Goal: Information Seeking & Learning: Learn about a topic

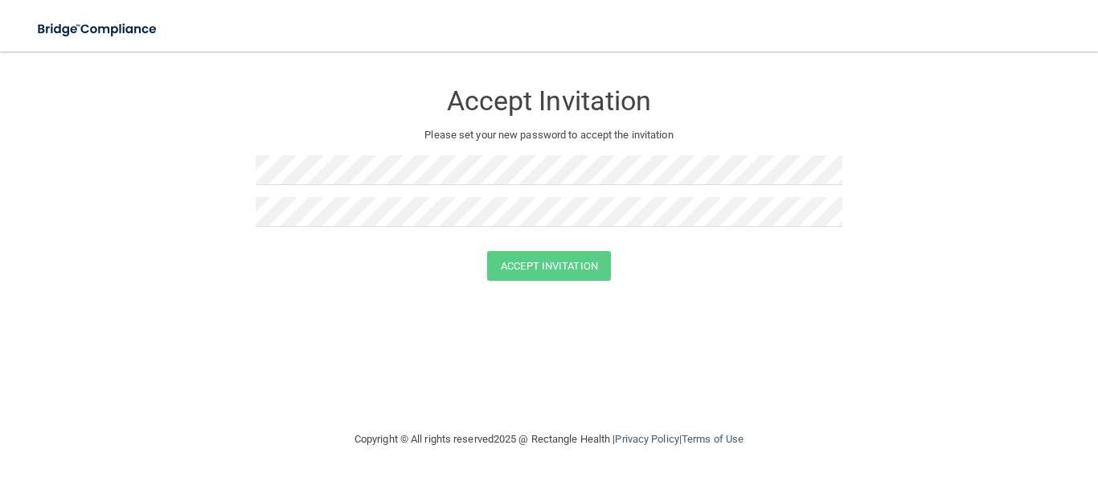
click at [663, 364] on div "Accept Invitation Please set your new password to accept the invitation Accept …" at bounding box center [549, 241] width 1034 height 346
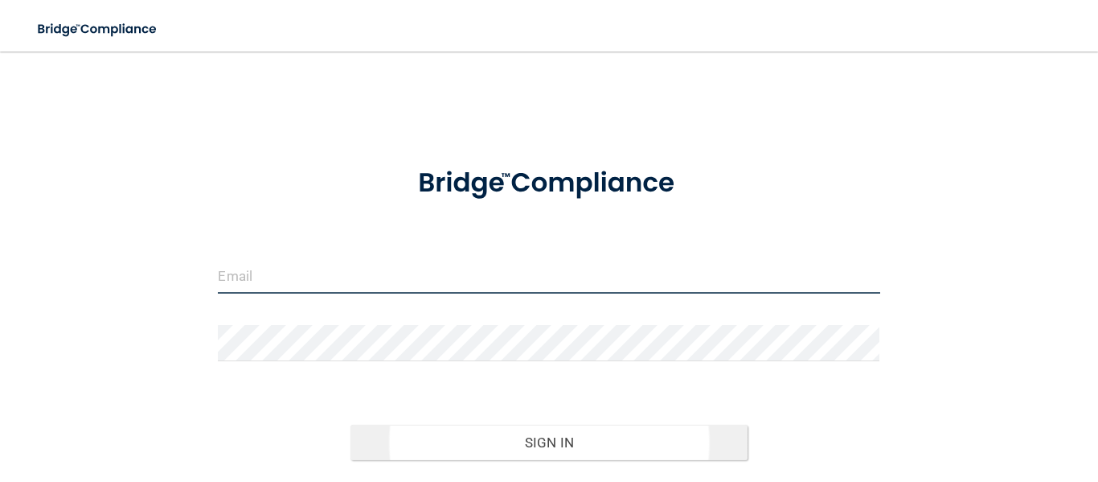
type input "[PERSON_NAME][EMAIL_ADDRESS][DOMAIN_NAME]"
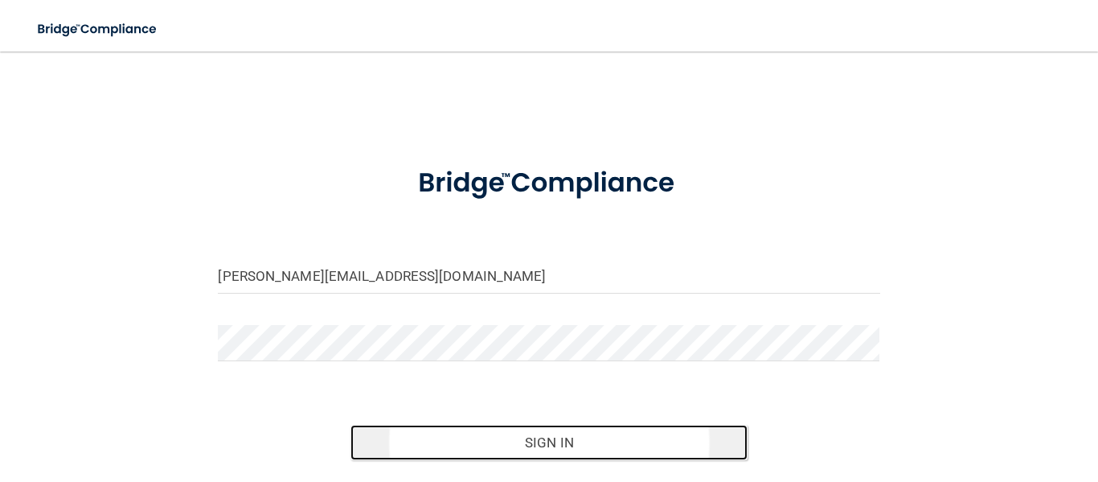
click at [422, 437] on button "Sign In" at bounding box center [549, 442] width 397 height 35
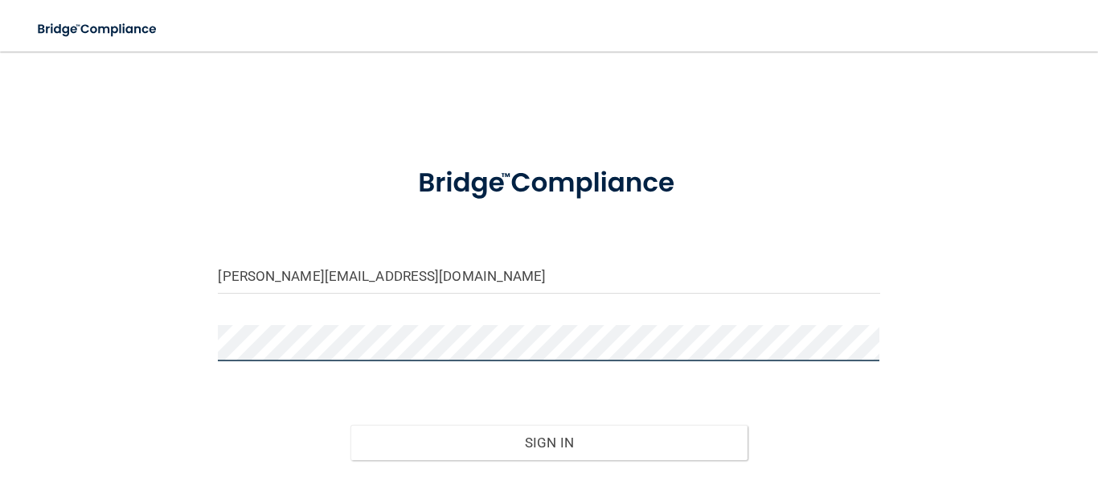
click at [351, 425] on button "Sign In" at bounding box center [549, 442] width 397 height 35
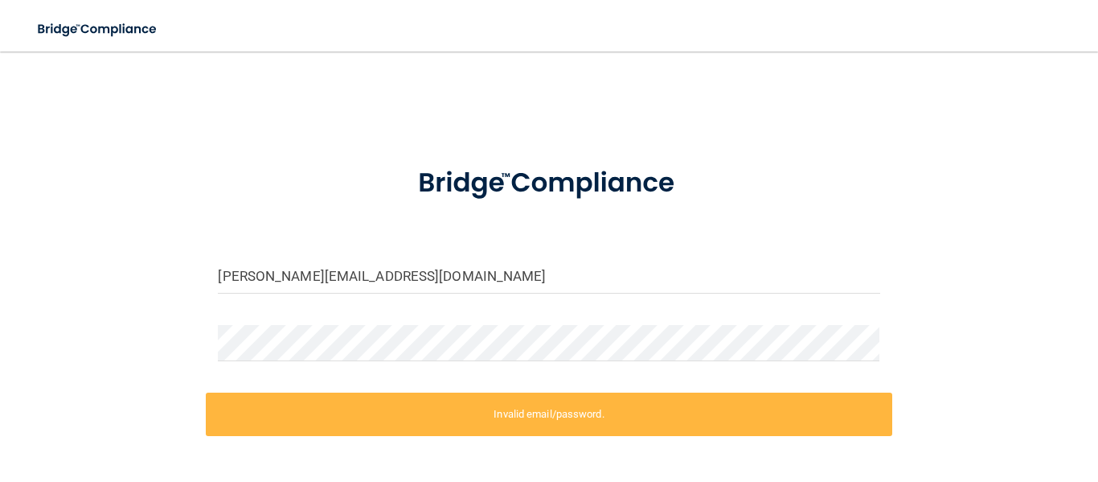
click at [935, 333] on div "[PERSON_NAME][EMAIL_ADDRESS][DOMAIN_NAME] Invalid email/password. You don't hav…" at bounding box center [549, 324] width 1034 height 512
click at [0, 337] on main "[PERSON_NAME][EMAIL_ADDRESS][DOMAIN_NAME] Invalid email/password. You don't hav…" at bounding box center [549, 266] width 1098 height 430
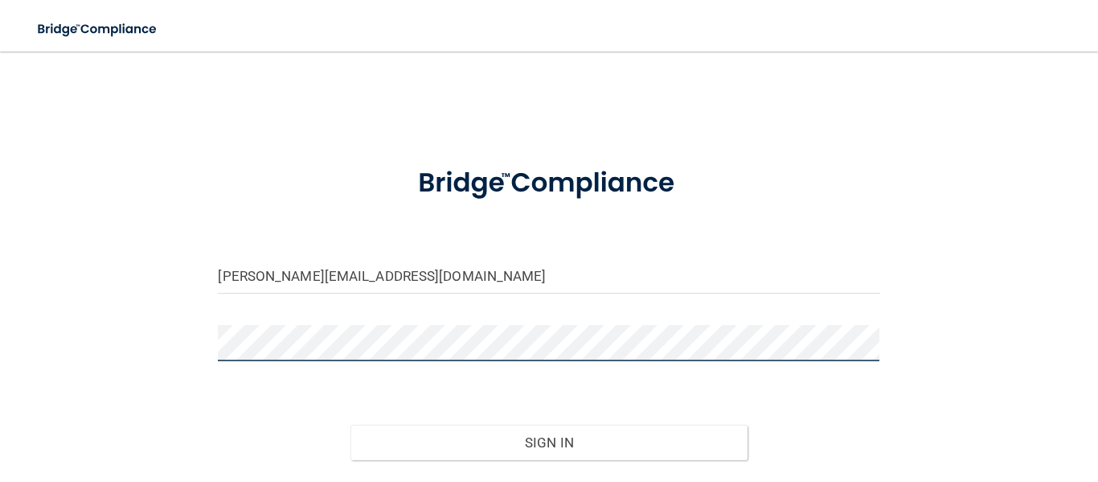
click at [351, 425] on button "Sign In" at bounding box center [549, 442] width 397 height 35
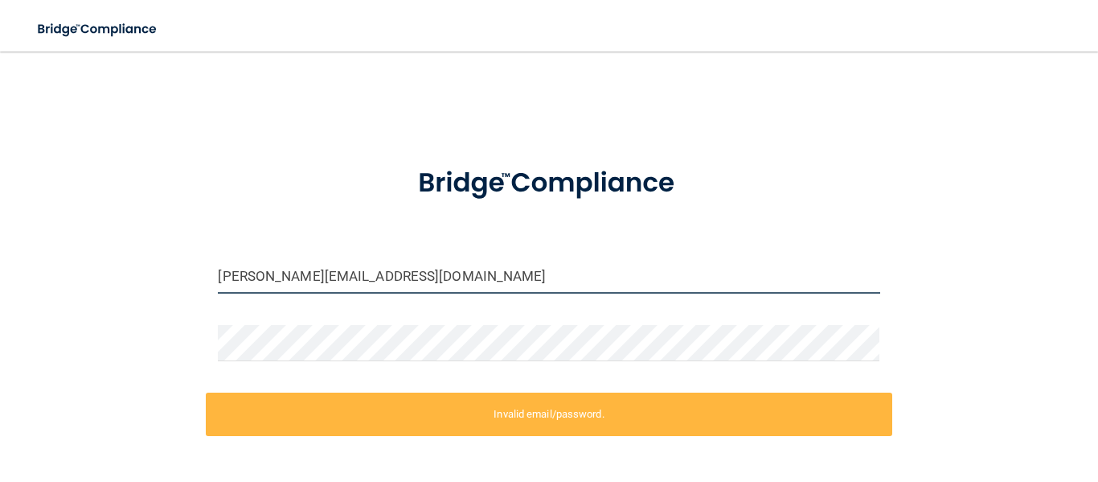
click at [877, 284] on input "[PERSON_NAME][EMAIL_ADDRESS][DOMAIN_NAME]" at bounding box center [549, 275] width 662 height 36
click at [1012, 215] on div "[PERSON_NAME][EMAIL_ADDRESS][DOMAIN_NAME] Invalid email/password. You don't hav…" at bounding box center [549, 324] width 1034 height 512
click at [1008, 306] on div "[PERSON_NAME][EMAIL_ADDRESS][DOMAIN_NAME] Invalid email/password. You don't hav…" at bounding box center [549, 324] width 1034 height 512
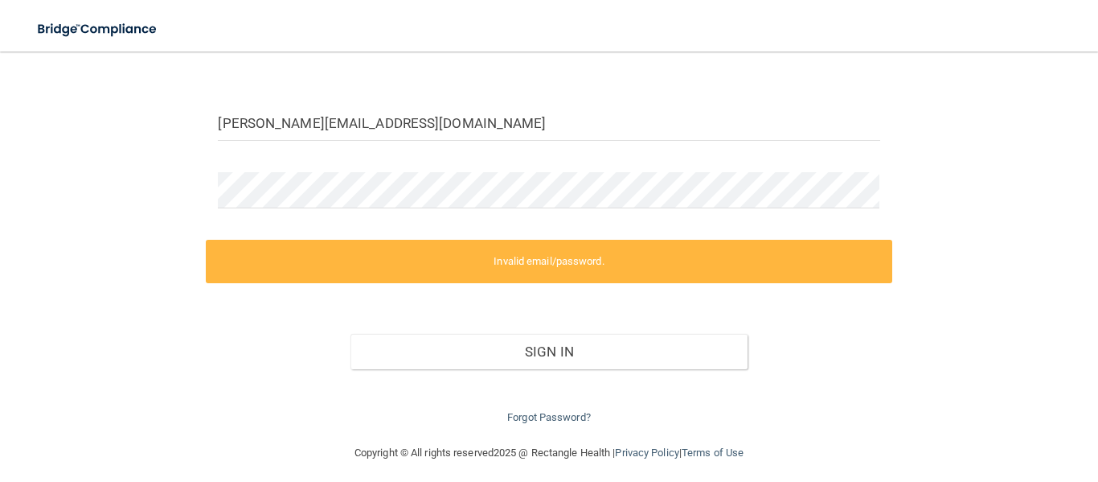
scroll to position [161, 0]
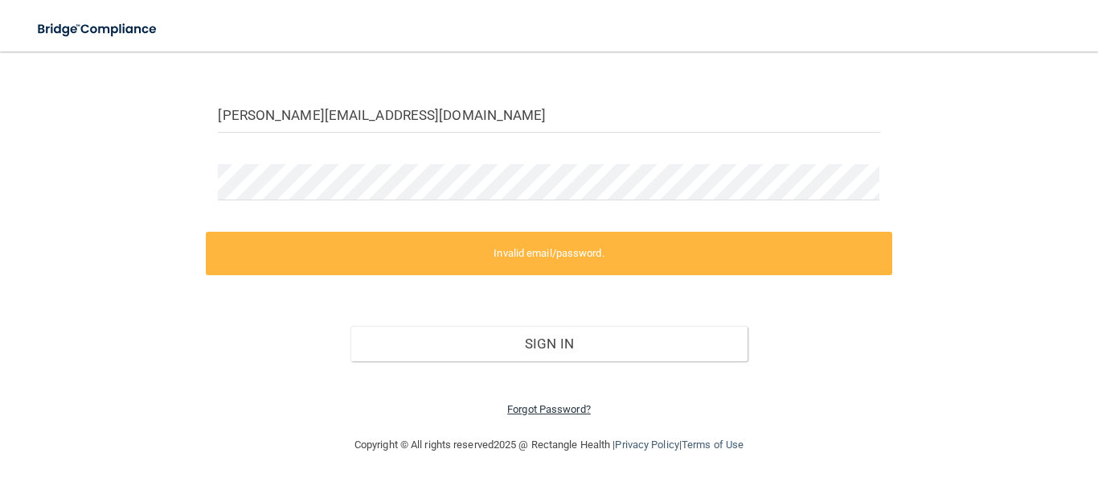
click at [553, 411] on link "Forgot Password?" at bounding box center [549, 409] width 84 height 12
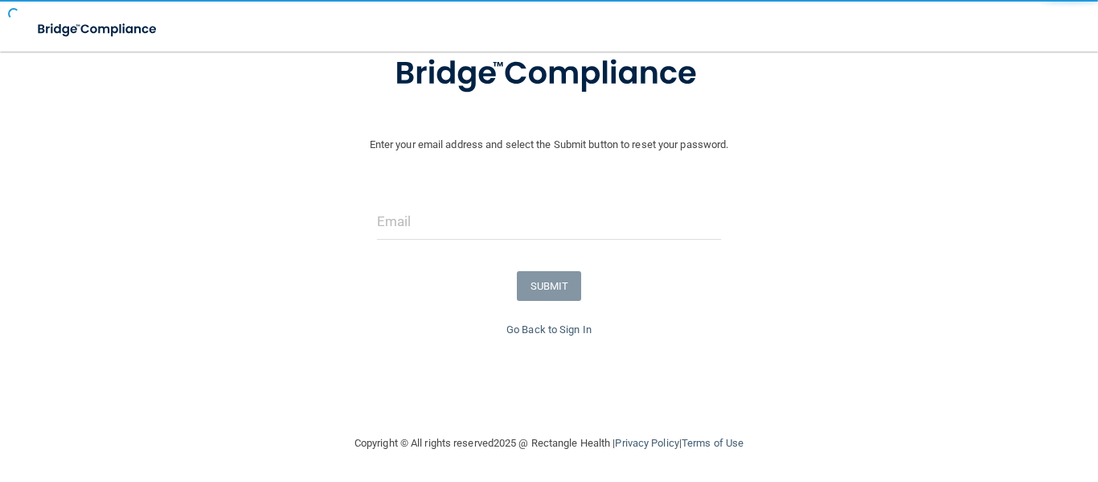
scroll to position [114, 0]
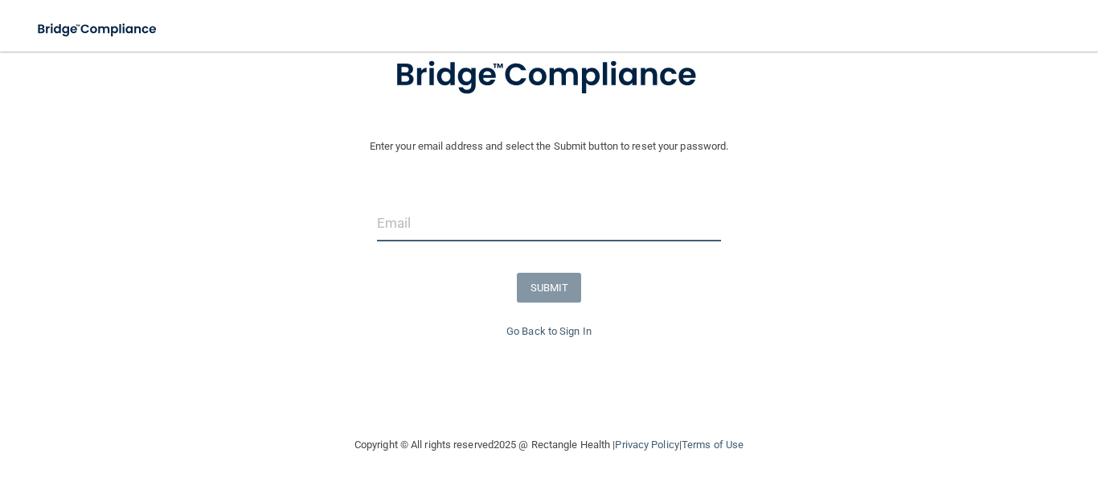
click at [655, 235] on input "email" at bounding box center [549, 223] width 345 height 36
type input "[PERSON_NAME][EMAIL_ADDRESS][DOMAIN_NAME]"
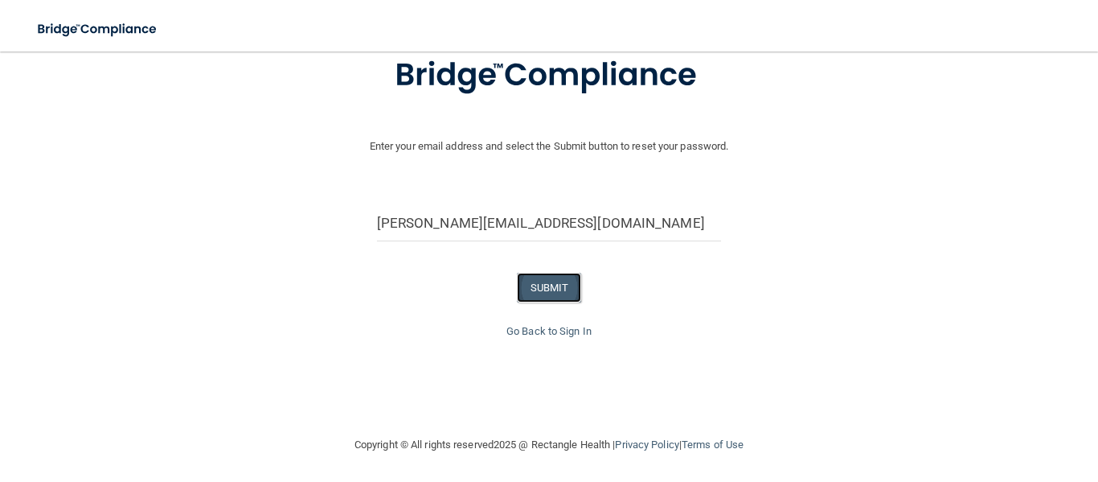
click at [538, 289] on button "SUBMIT" at bounding box center [549, 288] width 65 height 30
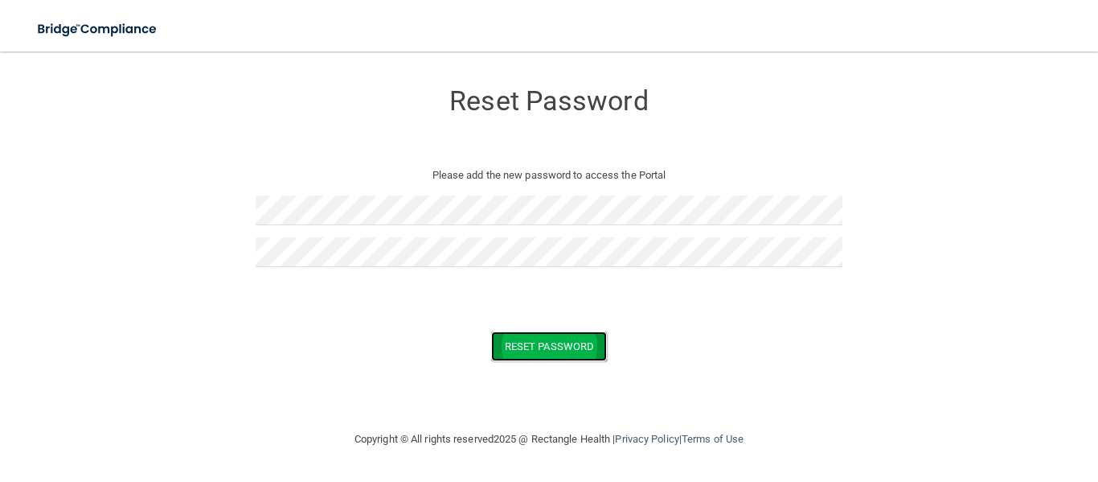
click at [527, 347] on button "Reset Password" at bounding box center [549, 346] width 116 height 30
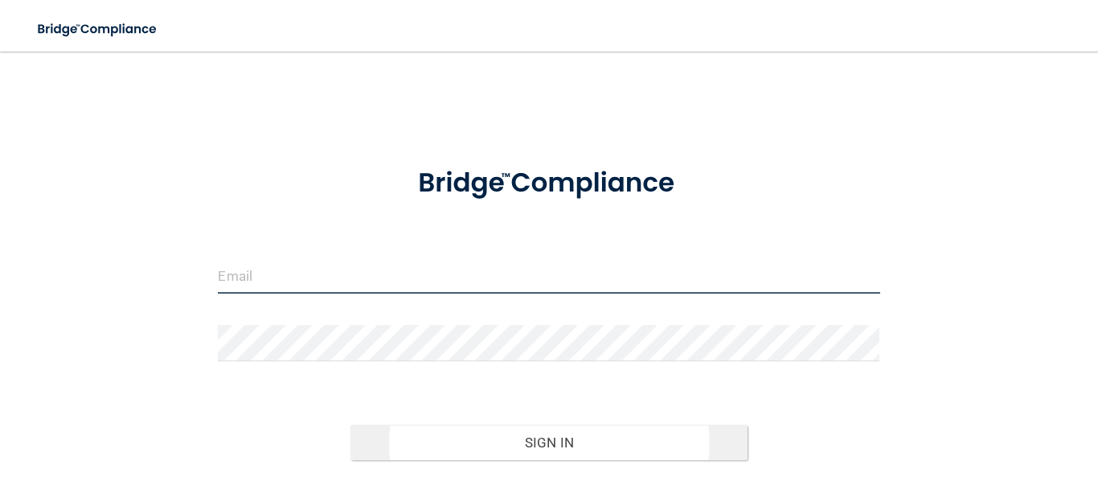
type input "renee.sainsbury@gmail.com"
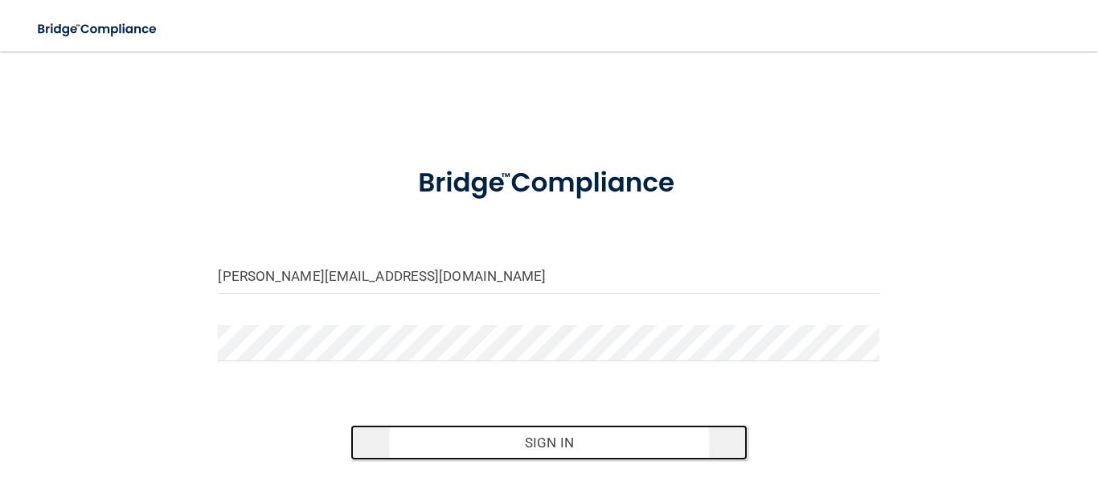
click at [540, 452] on button "Sign In" at bounding box center [549, 442] width 397 height 35
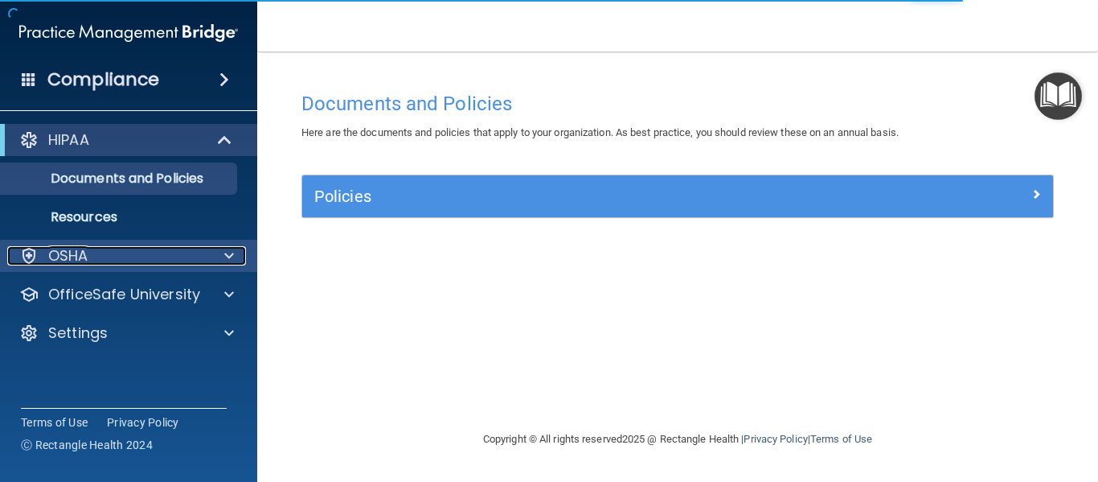
click at [232, 262] on span at bounding box center [229, 255] width 10 height 19
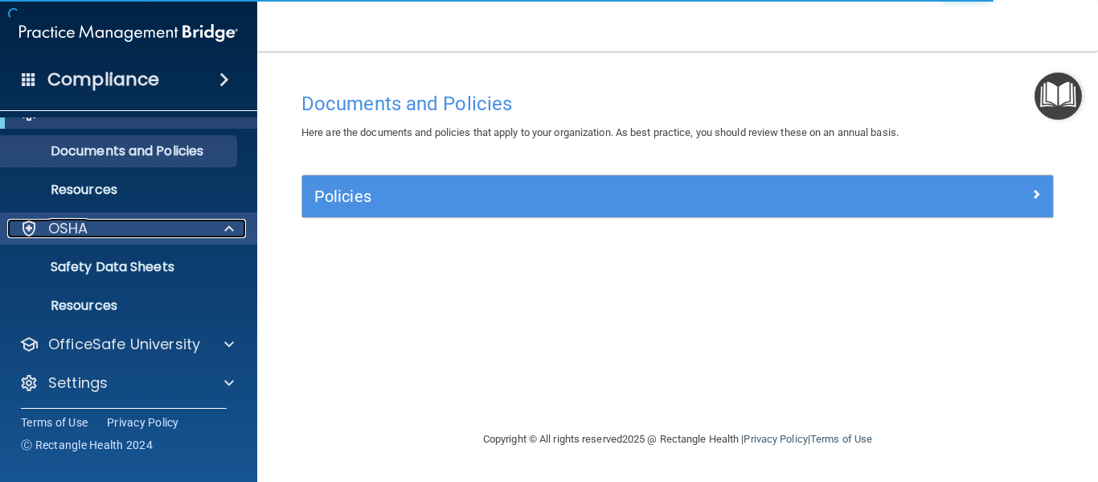
scroll to position [31, 0]
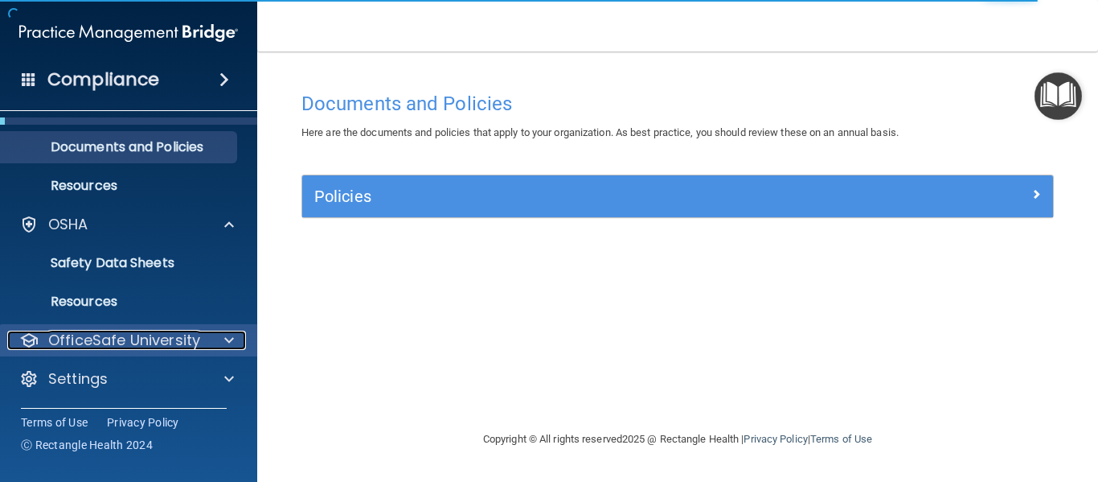
click at [228, 345] on span at bounding box center [229, 339] width 10 height 19
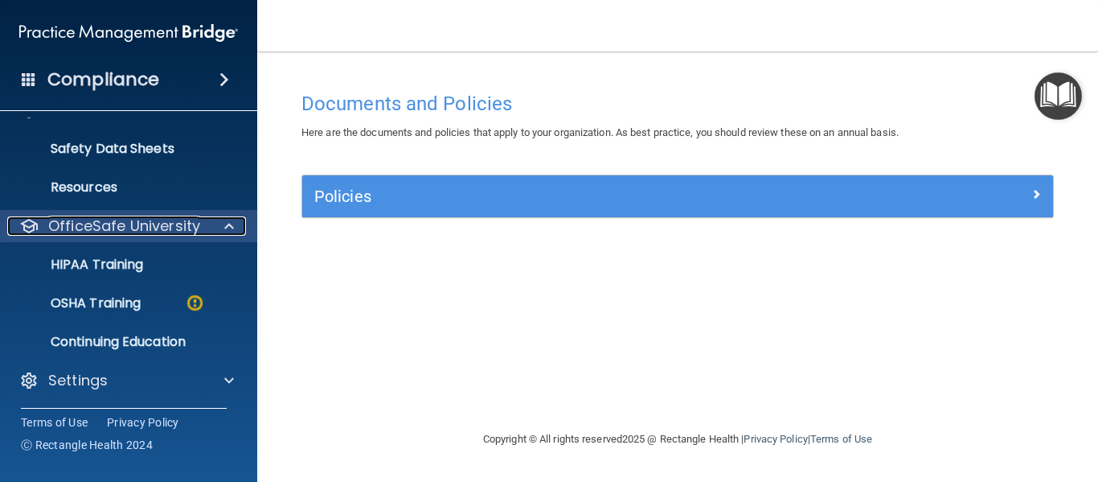
scroll to position [147, 0]
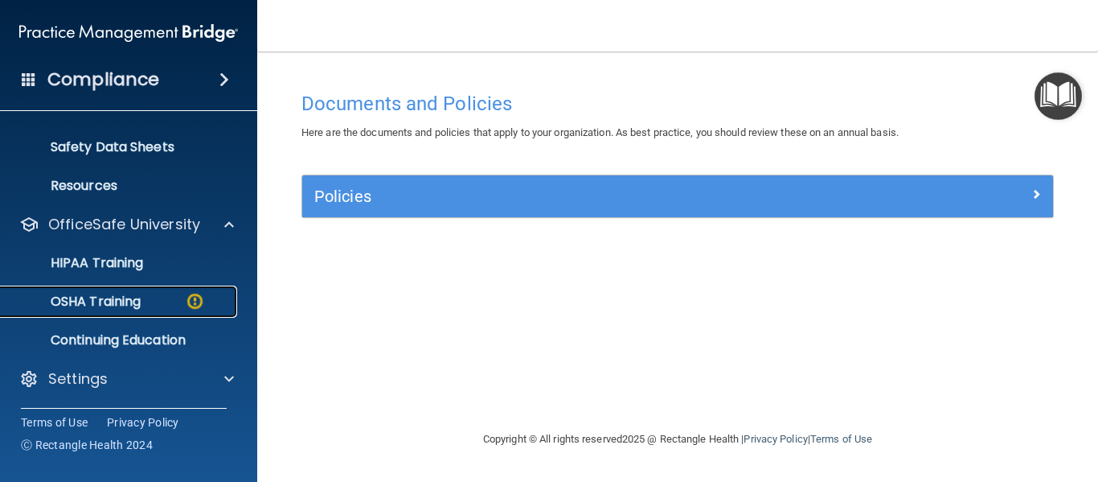
click at [102, 314] on link "OSHA Training" at bounding box center [110, 301] width 253 height 32
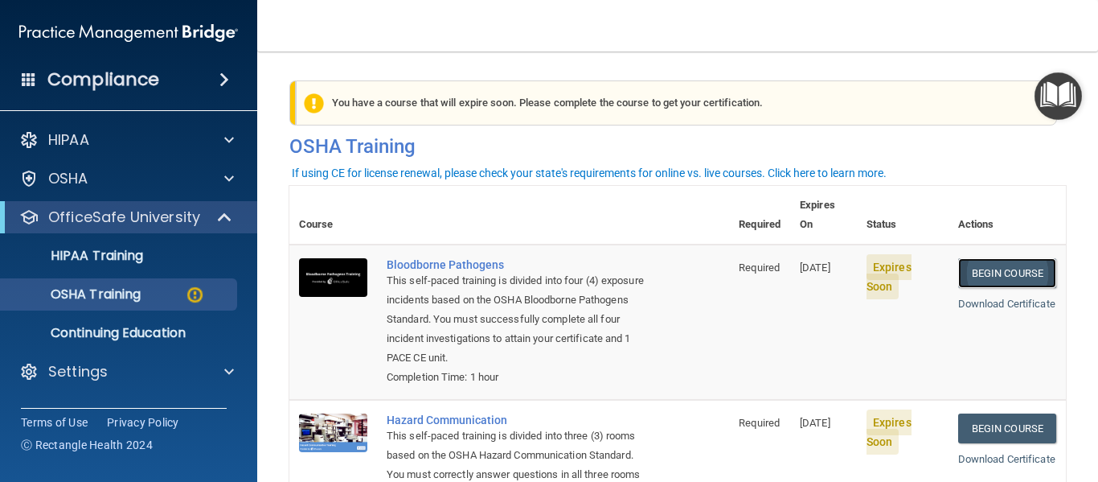
click at [981, 258] on link "Begin Course" at bounding box center [1007, 273] width 98 height 30
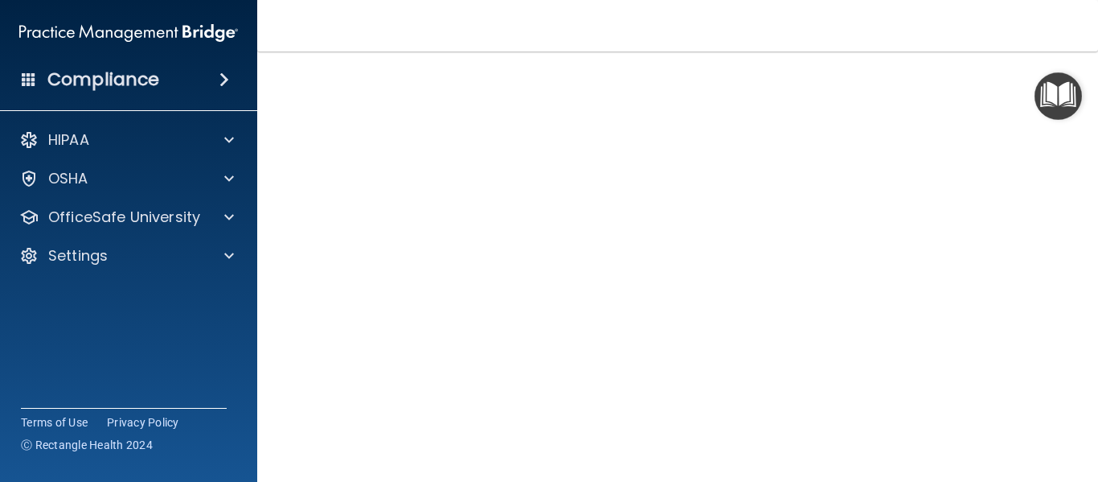
scroll to position [89, 0]
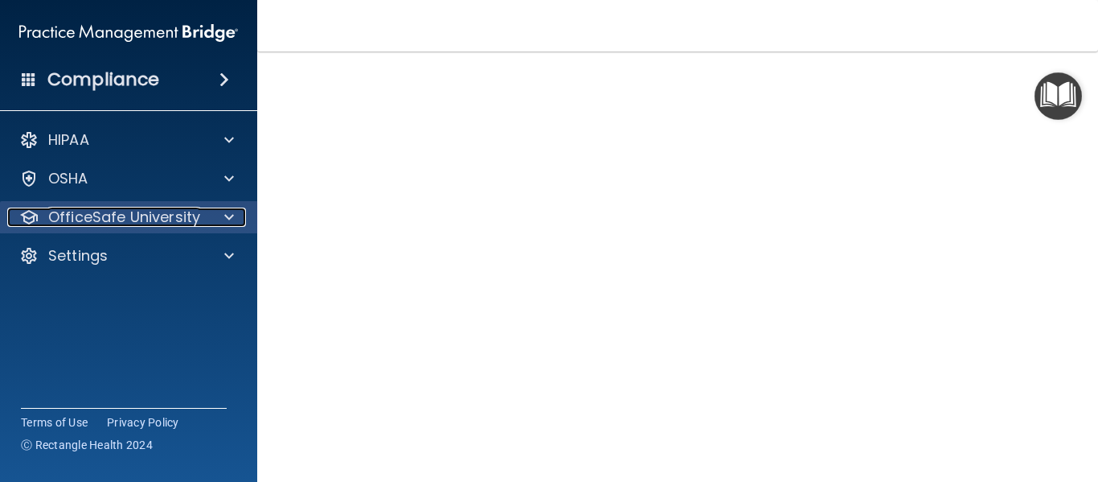
click at [168, 217] on p "OfficeSafe University" at bounding box center [124, 216] width 152 height 19
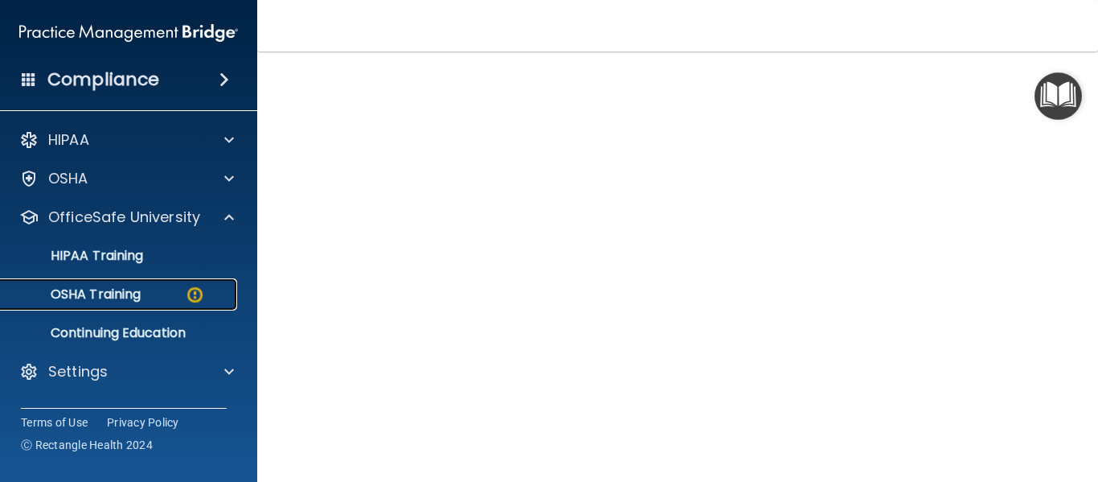
click at [162, 287] on div "OSHA Training" at bounding box center [120, 294] width 220 height 16
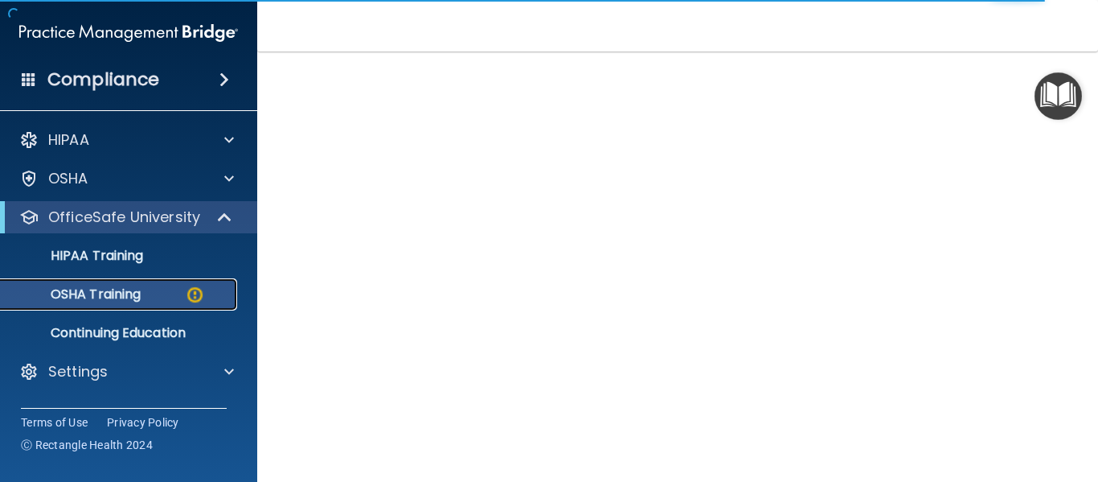
click at [104, 294] on p "OSHA Training" at bounding box center [75, 294] width 130 height 16
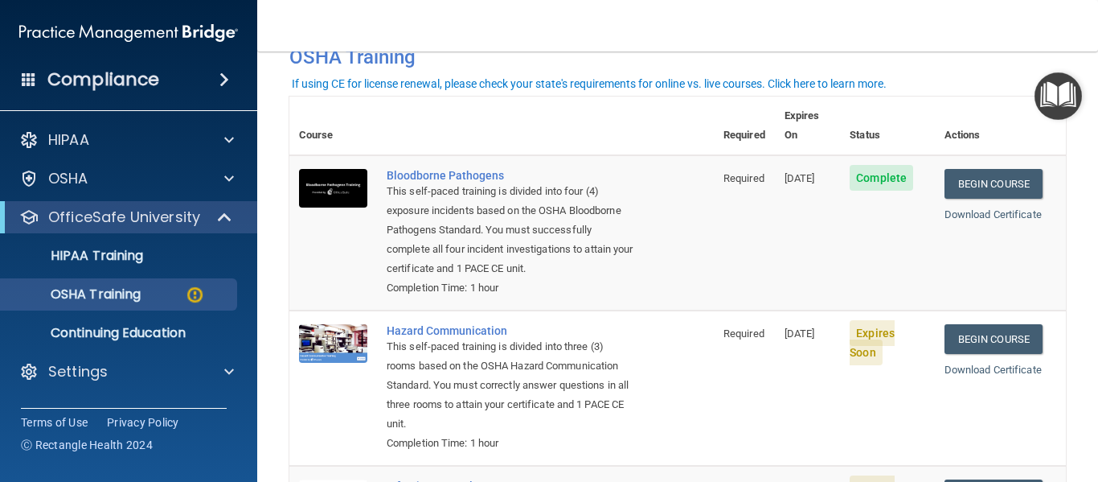
click at [653, 266] on td "Bloodborne Pathogens This self-paced training is divided into four (4) exposure…" at bounding box center [545, 232] width 337 height 155
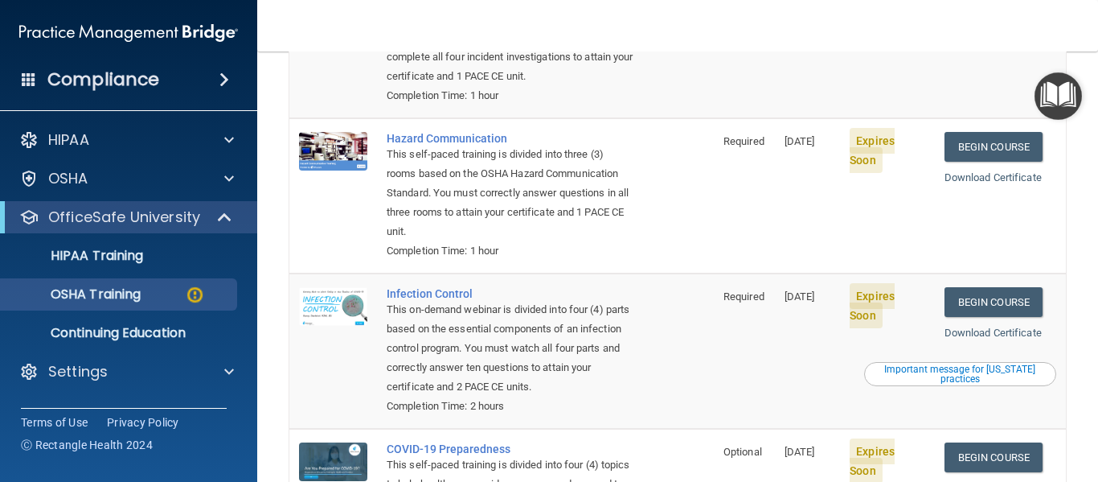
scroll to position [282, 0]
